Goal: Transaction & Acquisition: Obtain resource

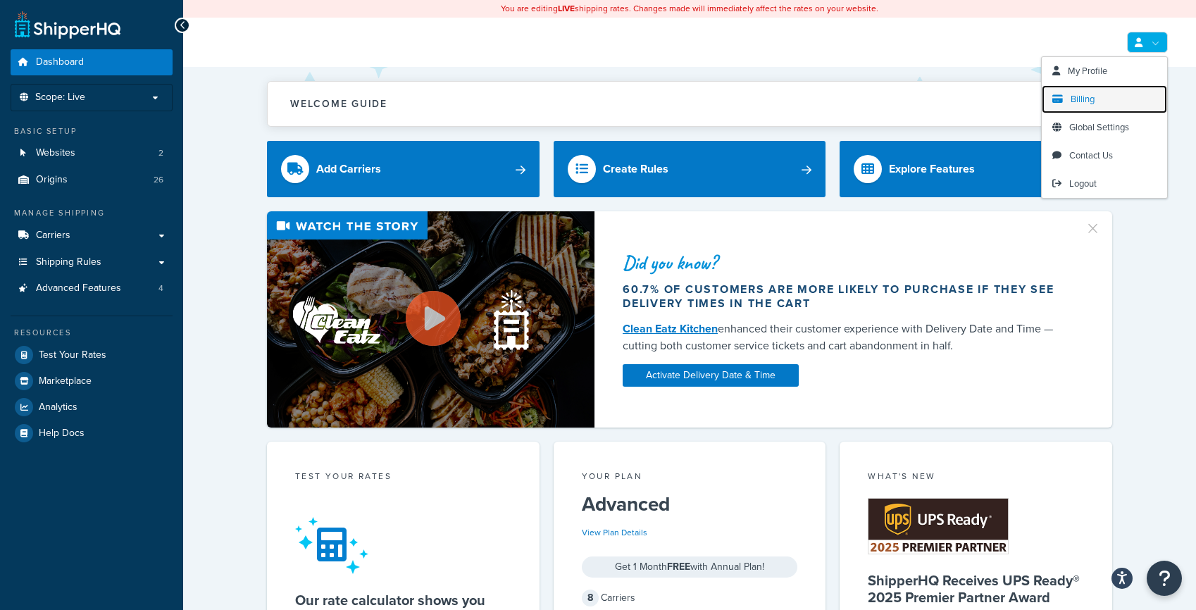
click at [1071, 96] on span "Billing" at bounding box center [1083, 98] width 24 height 13
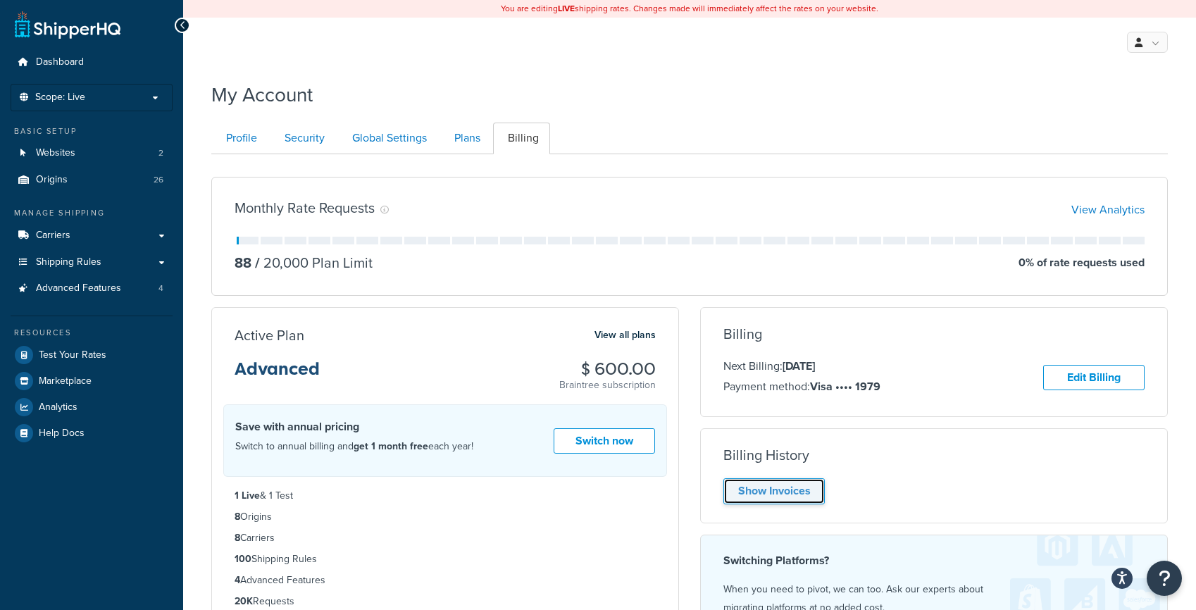
click at [764, 495] on link "Show Invoices" at bounding box center [774, 491] width 101 height 26
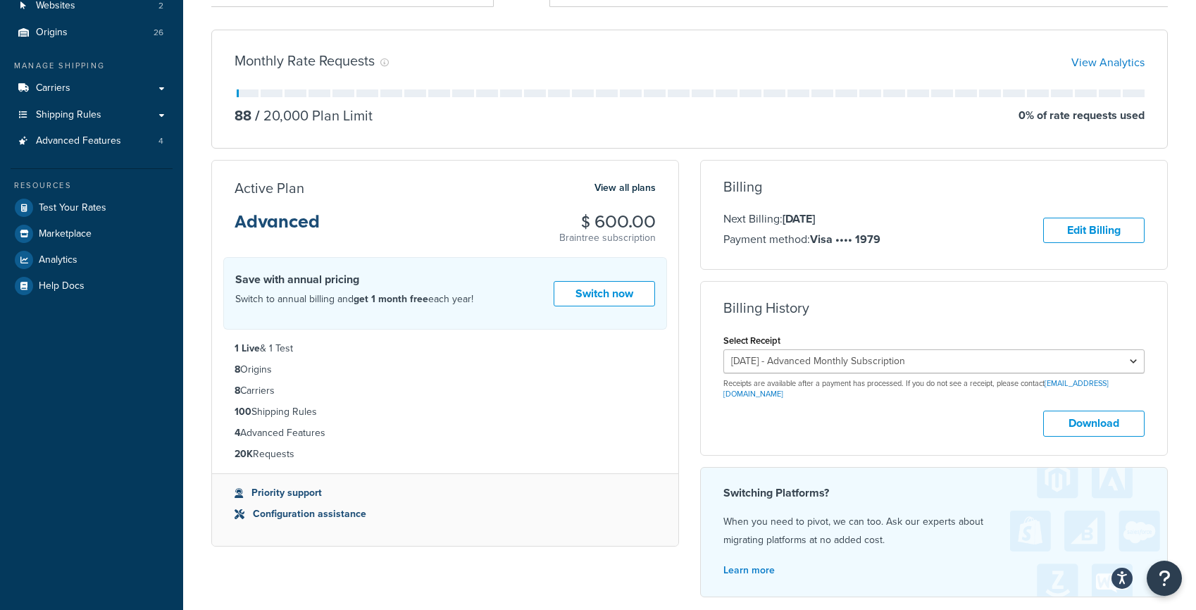
scroll to position [177, 0]
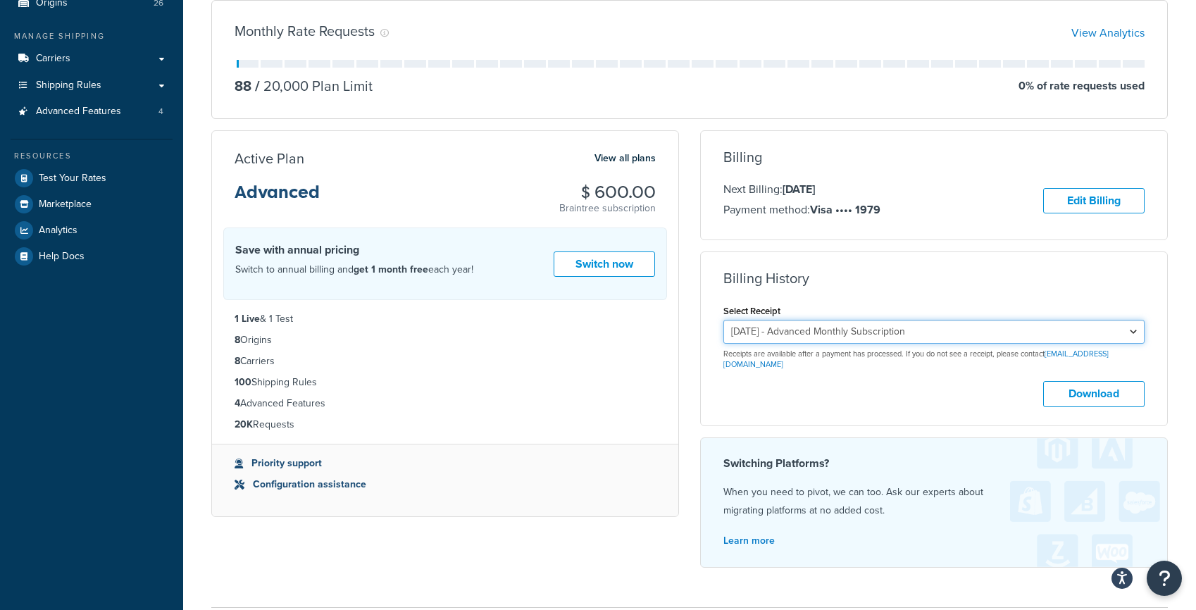
click at [1137, 333] on select "July 31, 2025 - Advanced Monthly Subscription June 30, 2025 - Advanced Monthly …" at bounding box center [934, 332] width 421 height 24
click at [724, 320] on select "July 31, 2025 - Advanced Monthly Subscription June 30, 2025 - Advanced Monthly …" at bounding box center [934, 332] width 421 height 24
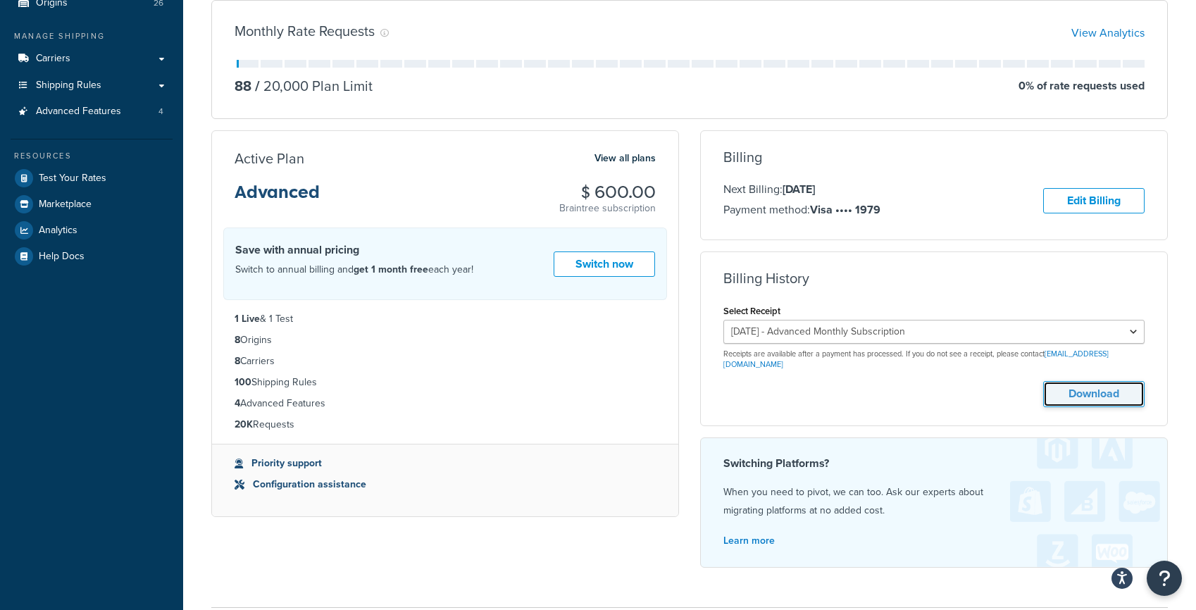
click at [1080, 383] on button "Download" at bounding box center [1093, 394] width 101 height 26
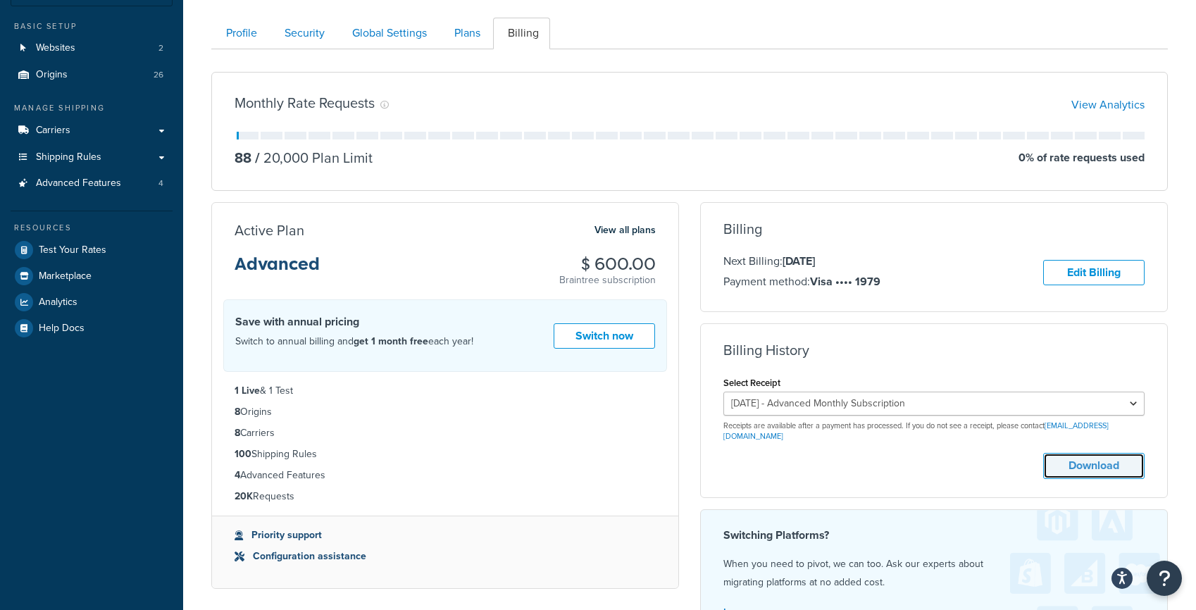
scroll to position [94, 0]
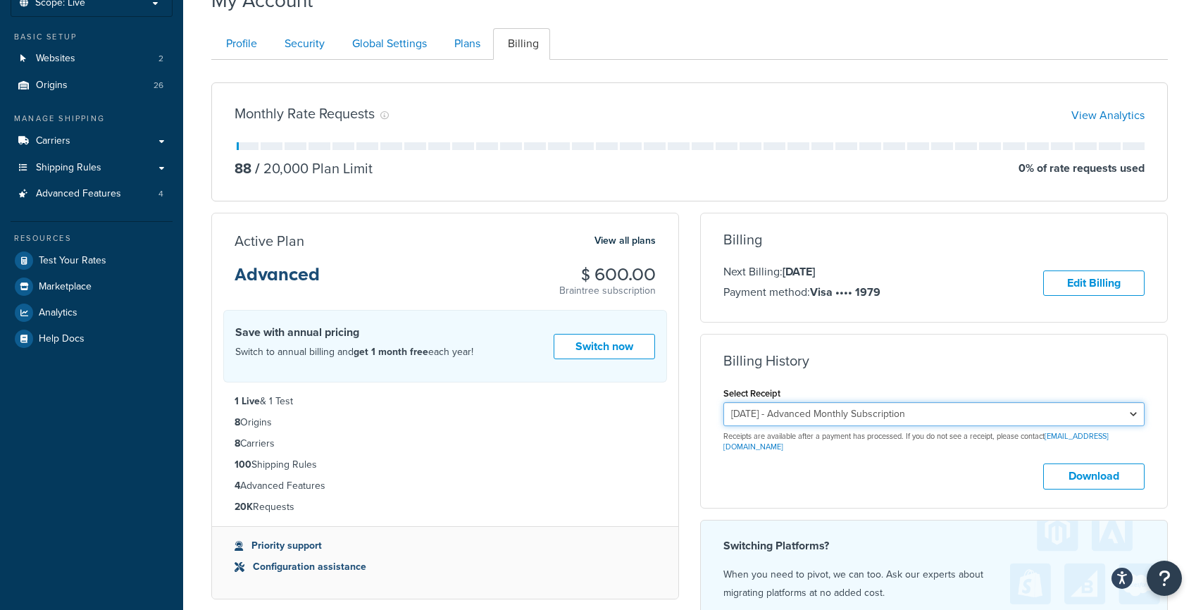
click at [841, 414] on select "July 31, 2025 - Advanced Monthly Subscription June 30, 2025 - Advanced Monthly …" at bounding box center [934, 414] width 421 height 24
select select "jfkqvmrg"
click at [724, 402] on select "July 31, 2025 - Advanced Monthly Subscription June 30, 2025 - Advanced Monthly …" at bounding box center [934, 414] width 421 height 24
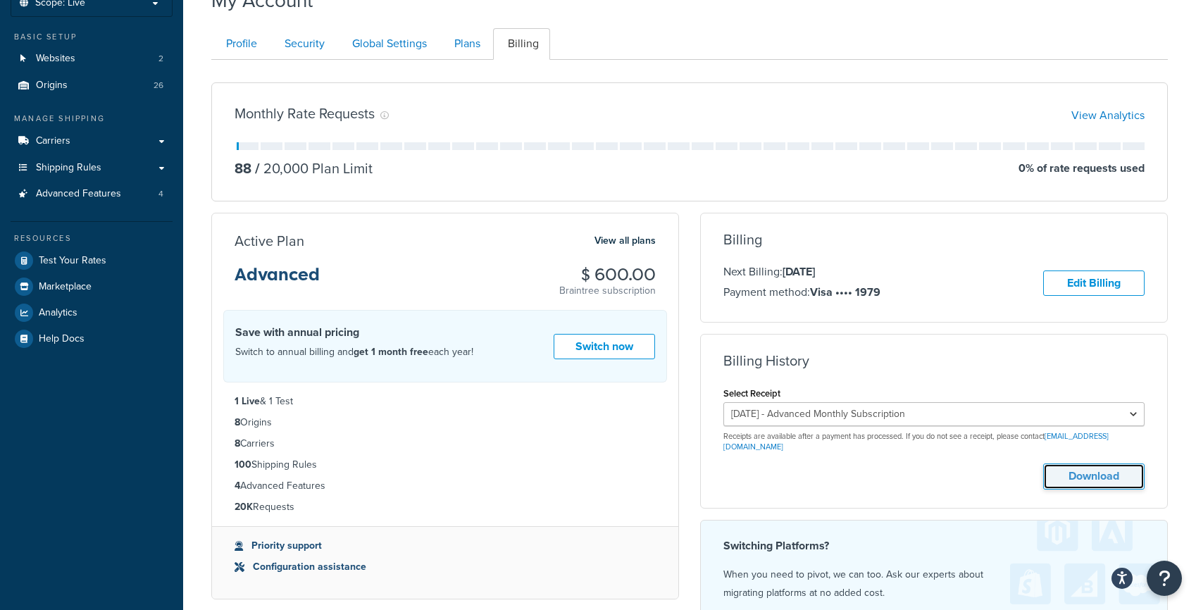
click at [1079, 466] on button "Download" at bounding box center [1093, 477] width 101 height 26
